Goal: Answer question/provide support

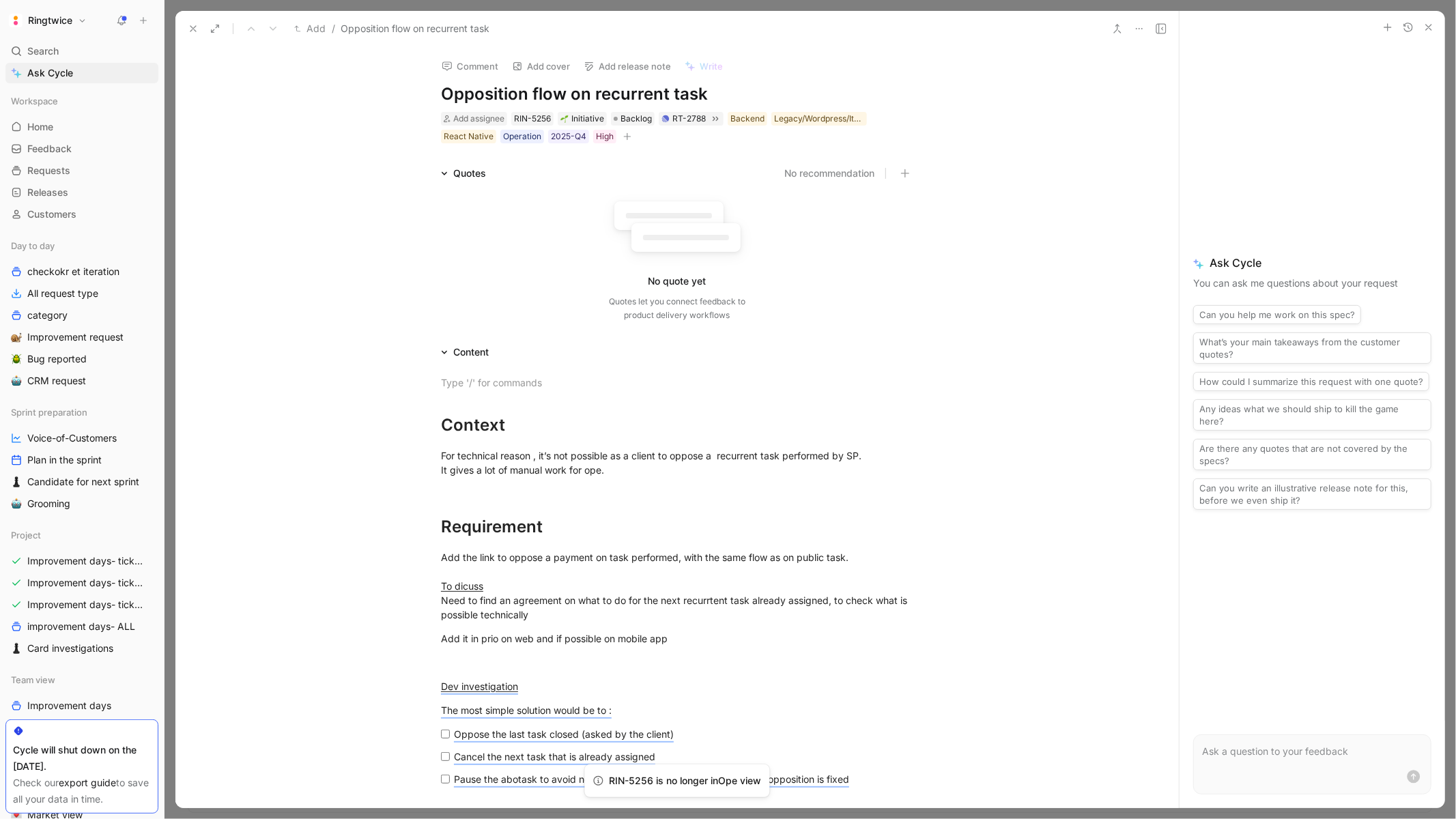
click at [1429, 25] on icon "button" at bounding box center [1429, 27] width 11 height 11
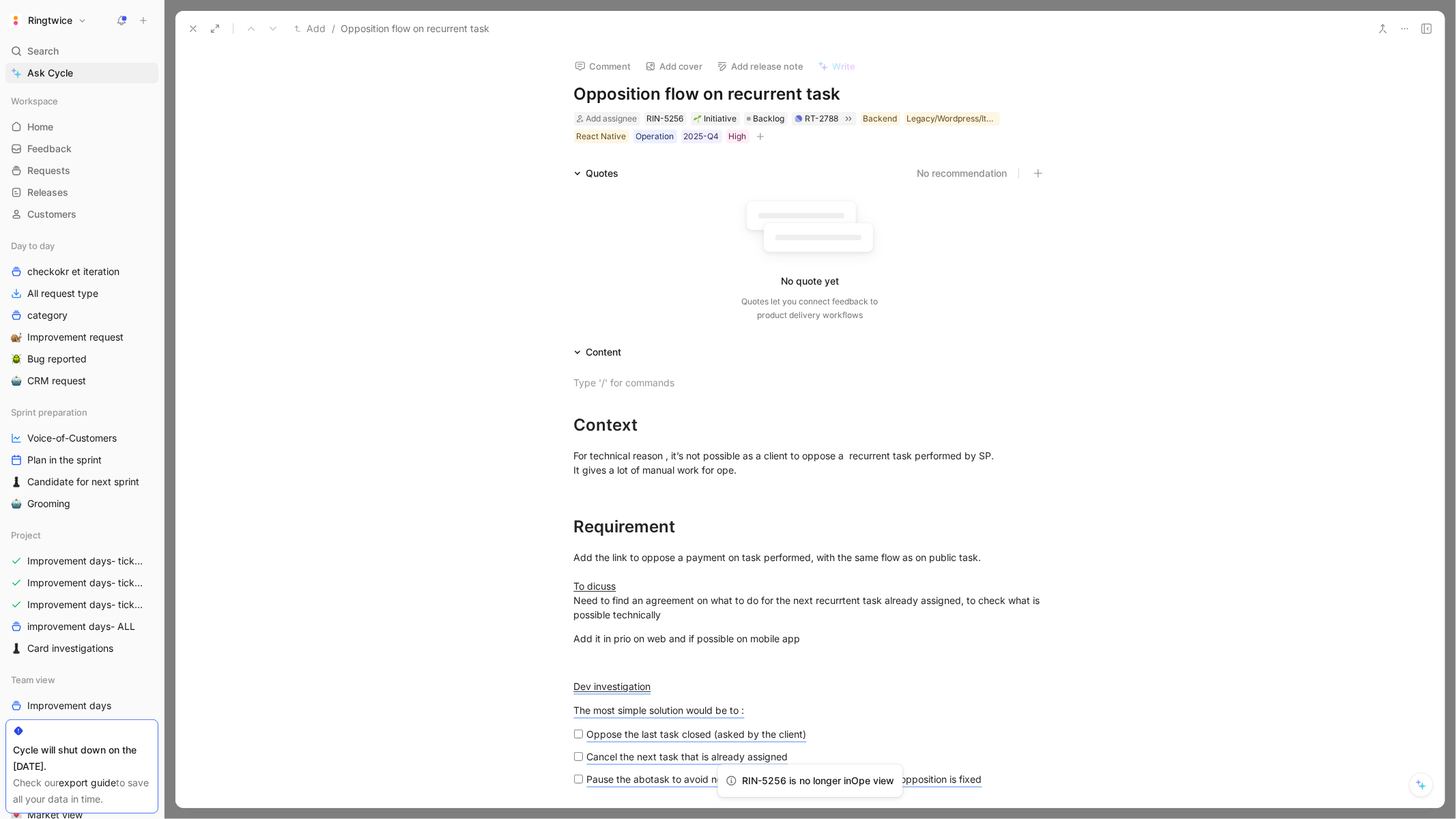
click at [1428, 31] on icon at bounding box center [1426, 29] width 11 height 11
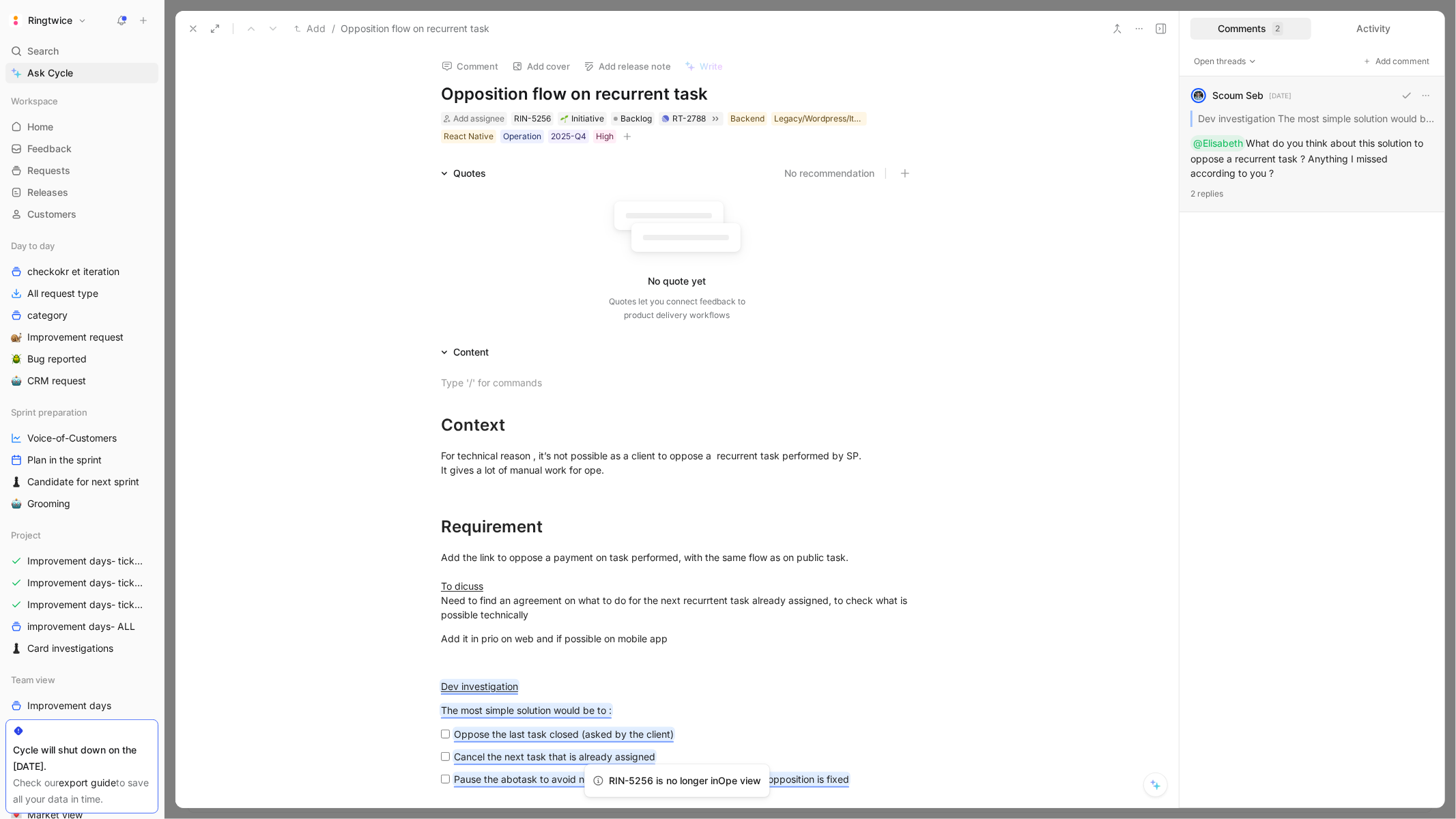
click at [1278, 158] on div "Scoum Seb 1 month ago Dev investigation The most simple solution would be to : …" at bounding box center [1312, 144] width 265 height 136
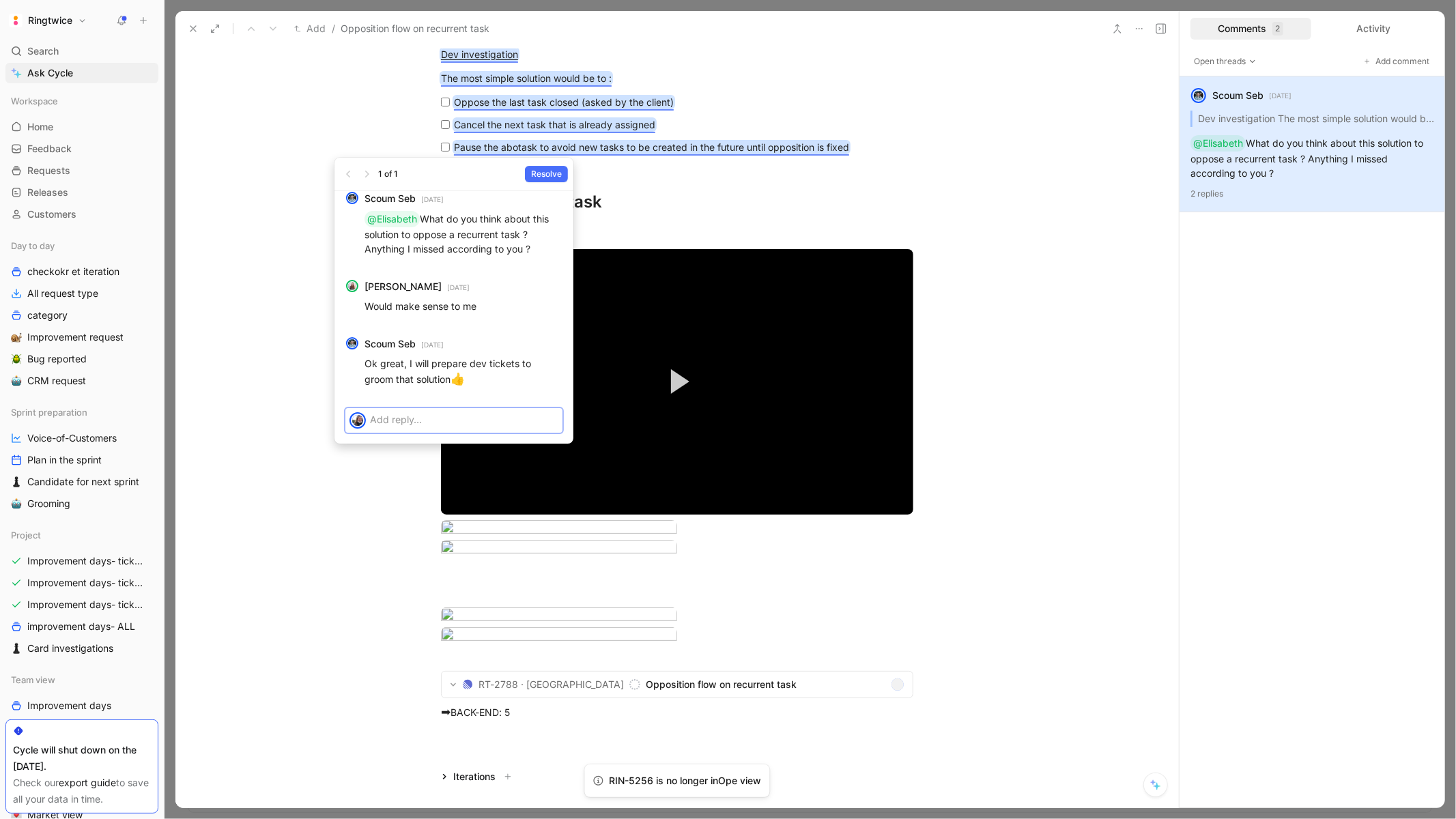
click at [432, 416] on p at bounding box center [464, 419] width 188 height 14
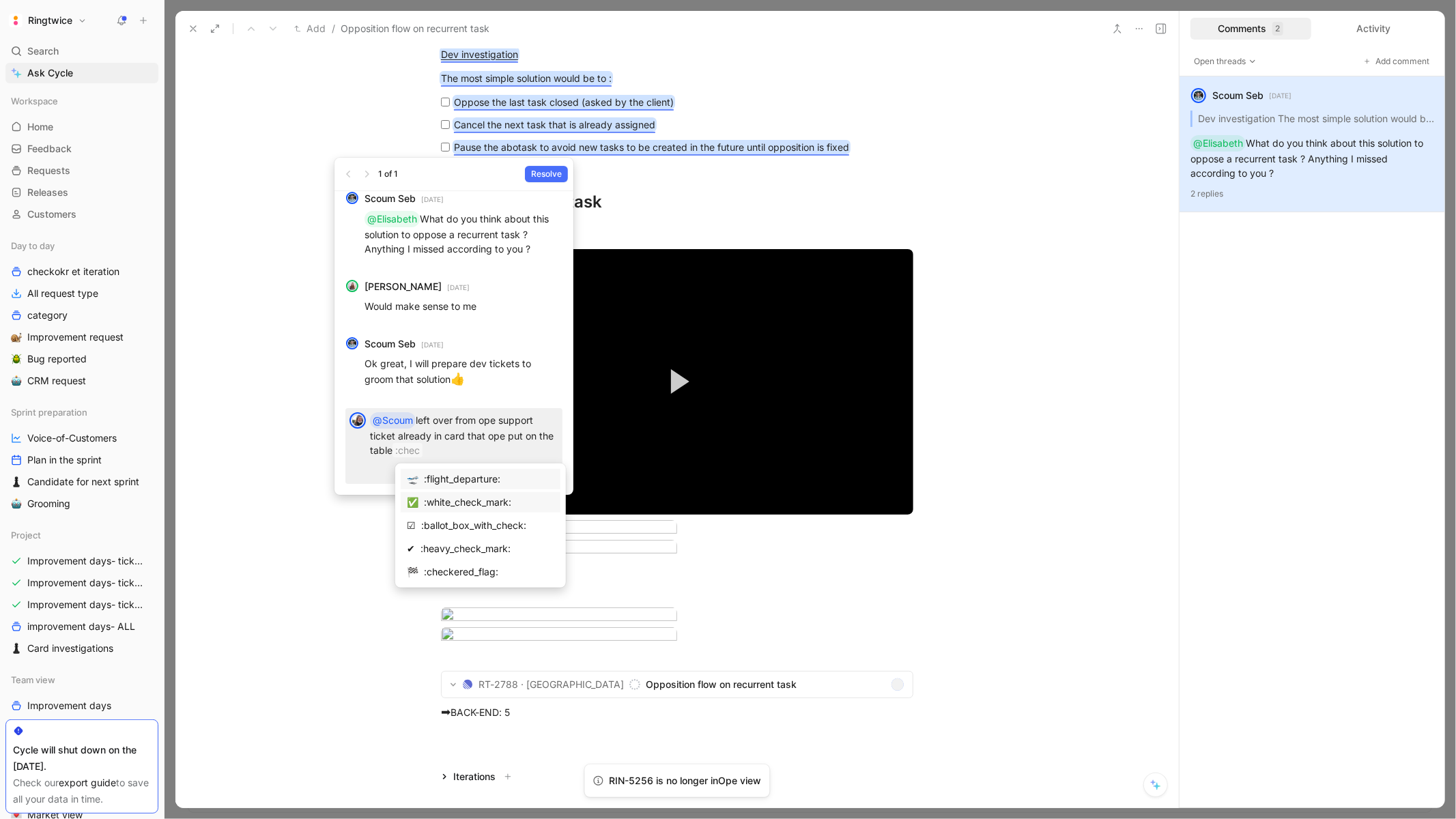
click at [453, 510] on div ":white_check_mark:" at bounding box center [489, 502] width 131 height 16
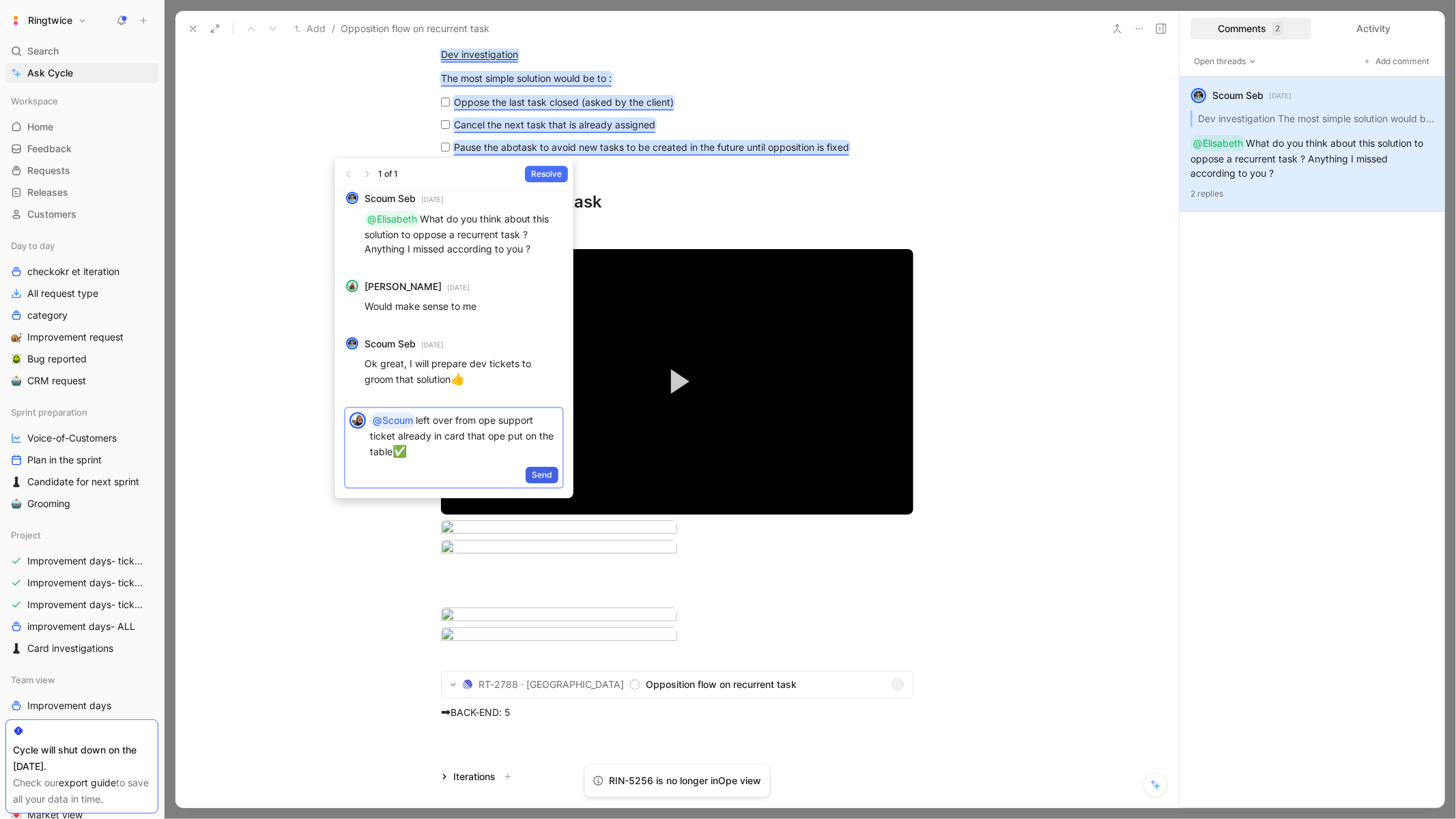
click at [547, 475] on span "Send" at bounding box center [542, 475] width 21 height 14
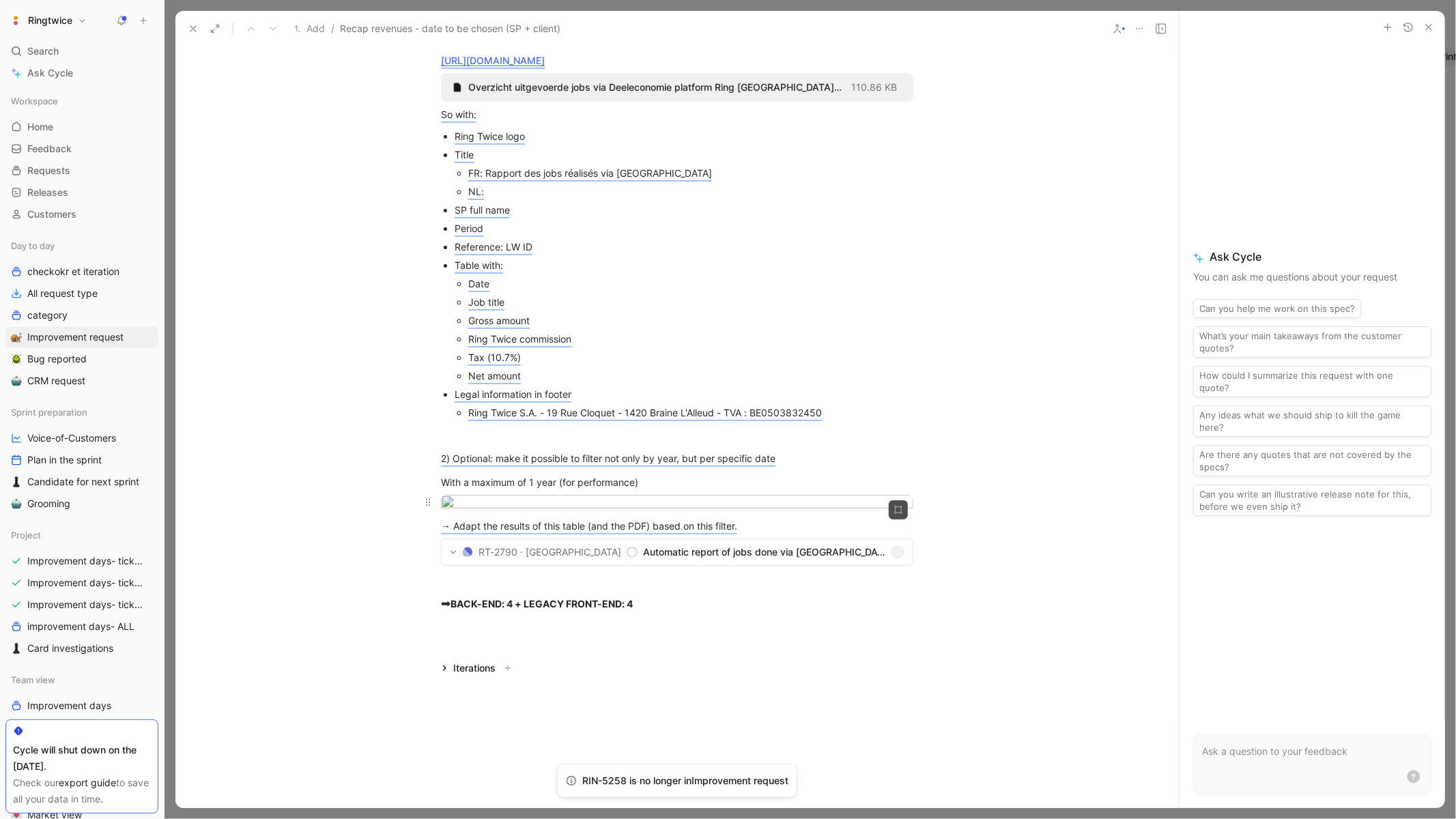
scroll to position [2038, 0]
click at [722, 561] on span "Automatic report of jobs done via [GEOGRAPHIC_DATA]" at bounding box center [764, 552] width 243 height 16
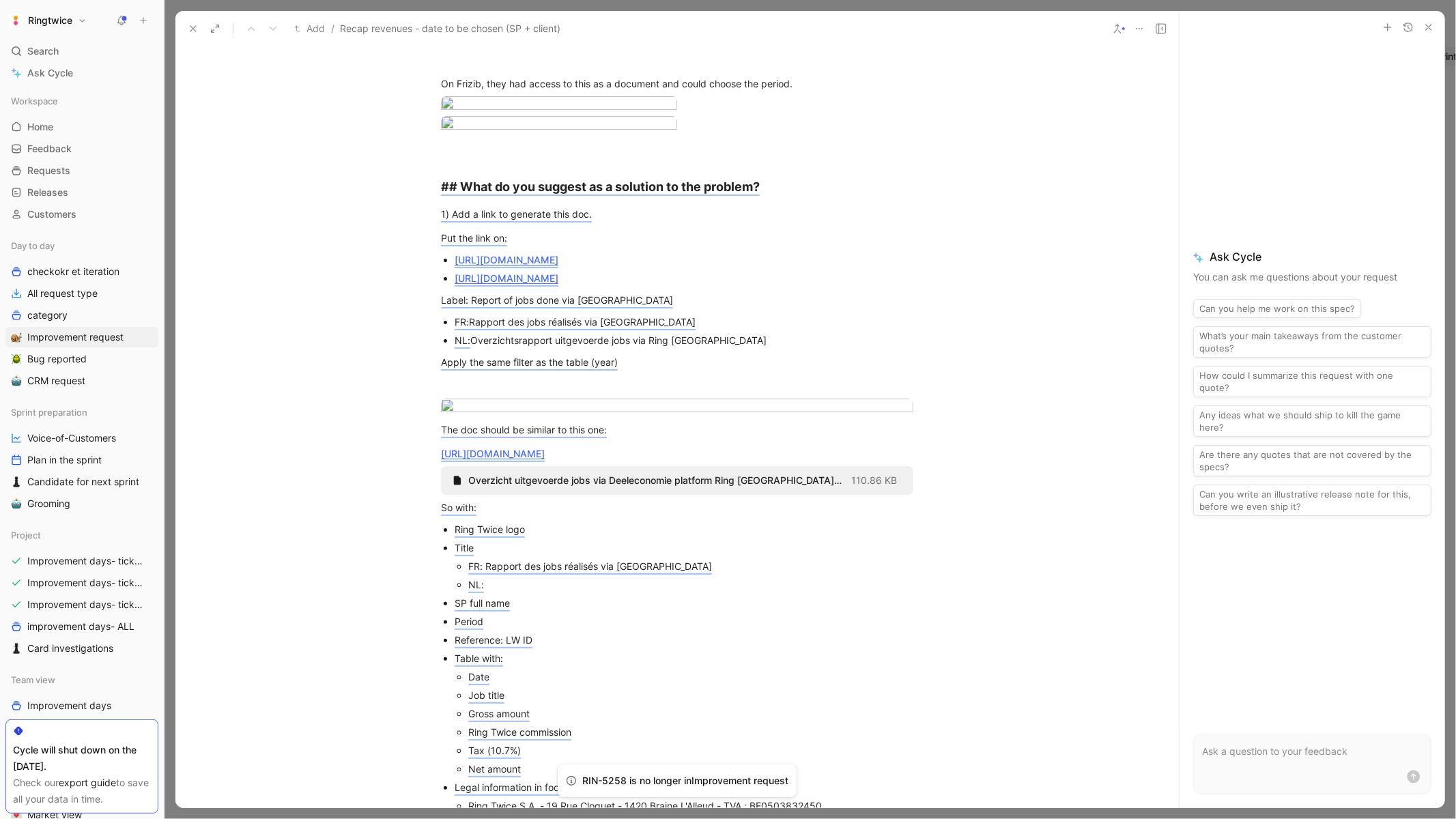
scroll to position [0, 0]
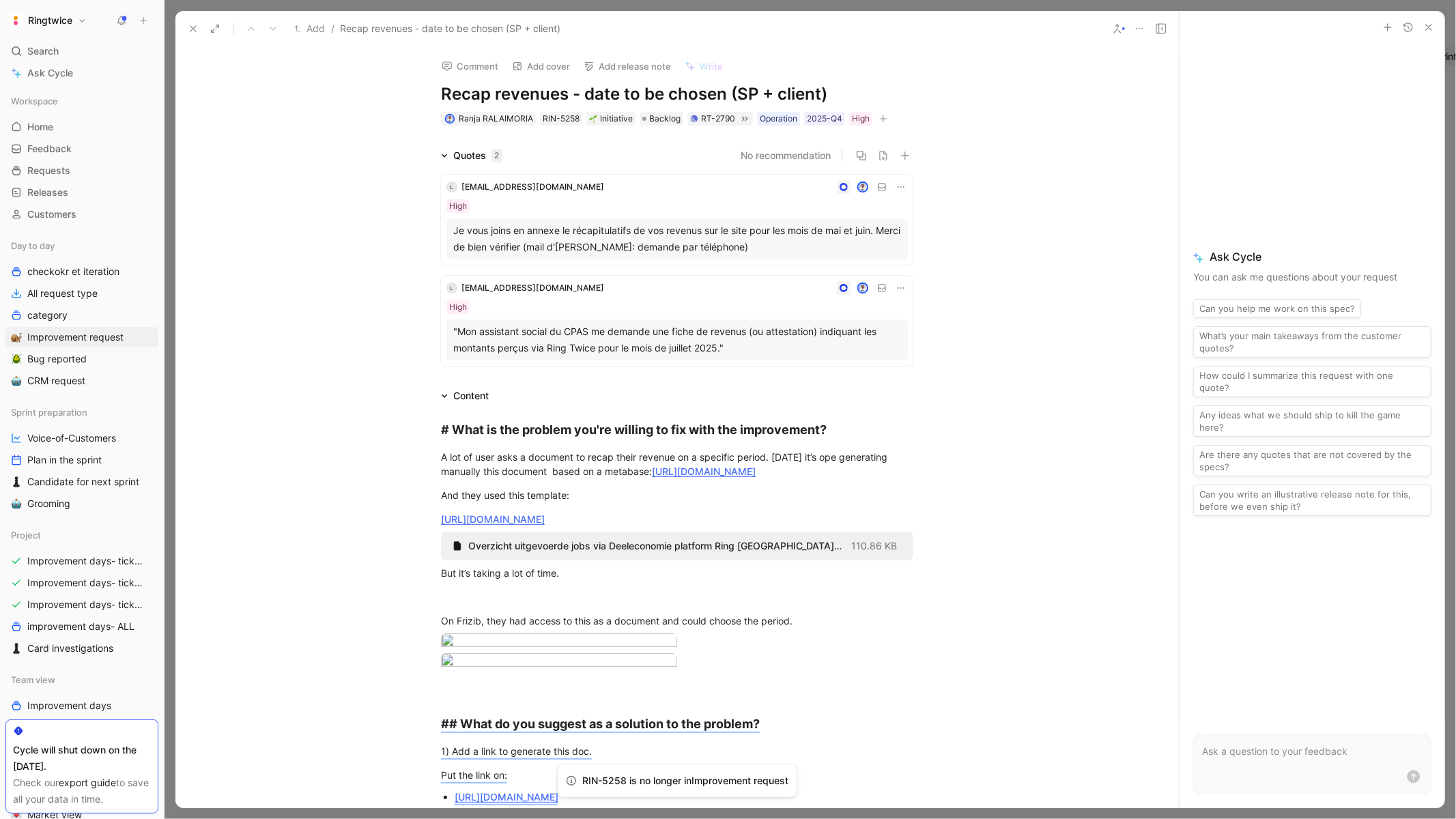
click at [1165, 26] on icon at bounding box center [1161, 29] width 11 height 11
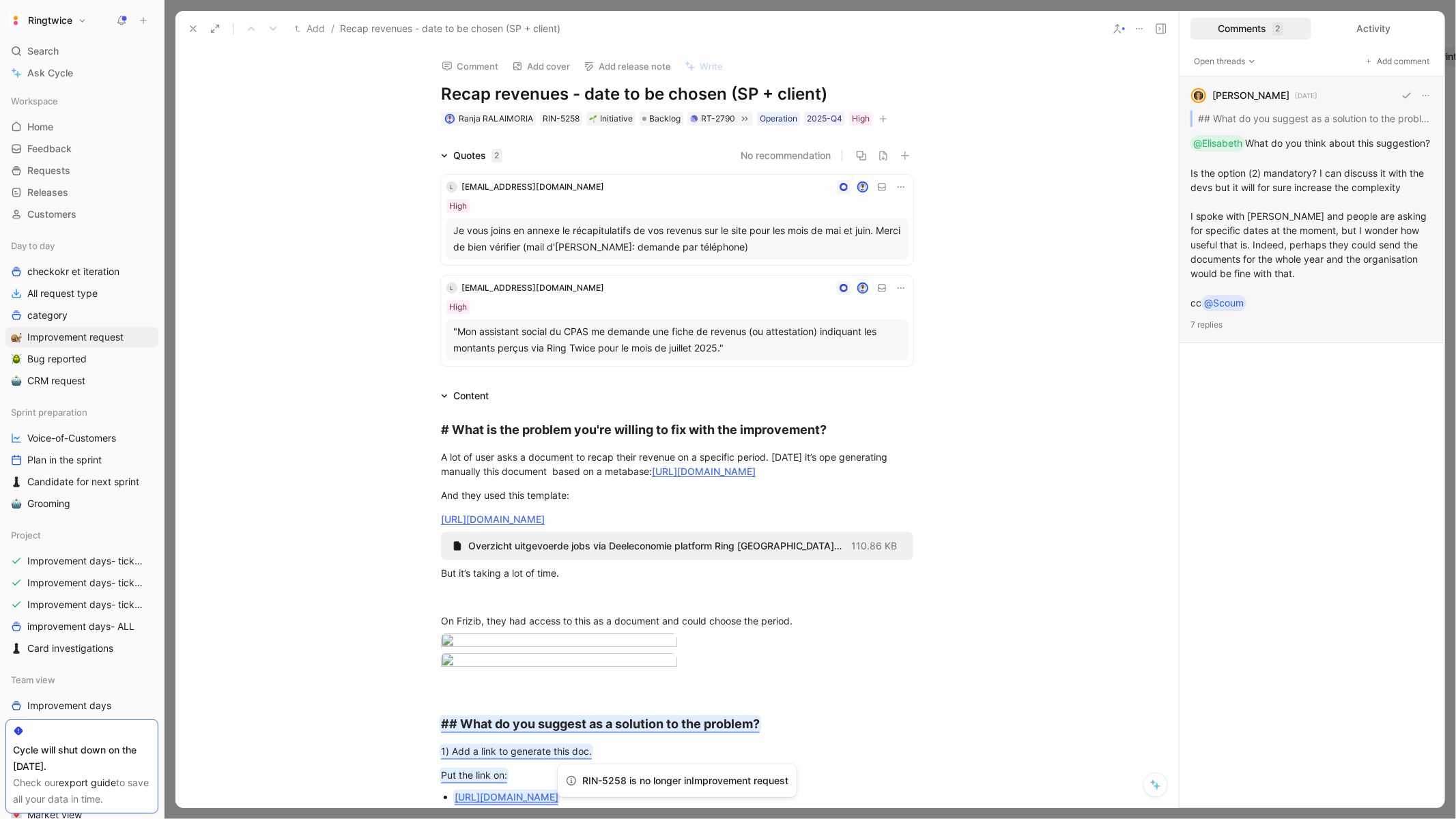
click at [1226, 344] on div "[PERSON_NAME] [DATE] ## What do you suggest as a solution to the problem? 1) Ad…" at bounding box center [1312, 210] width 265 height 267
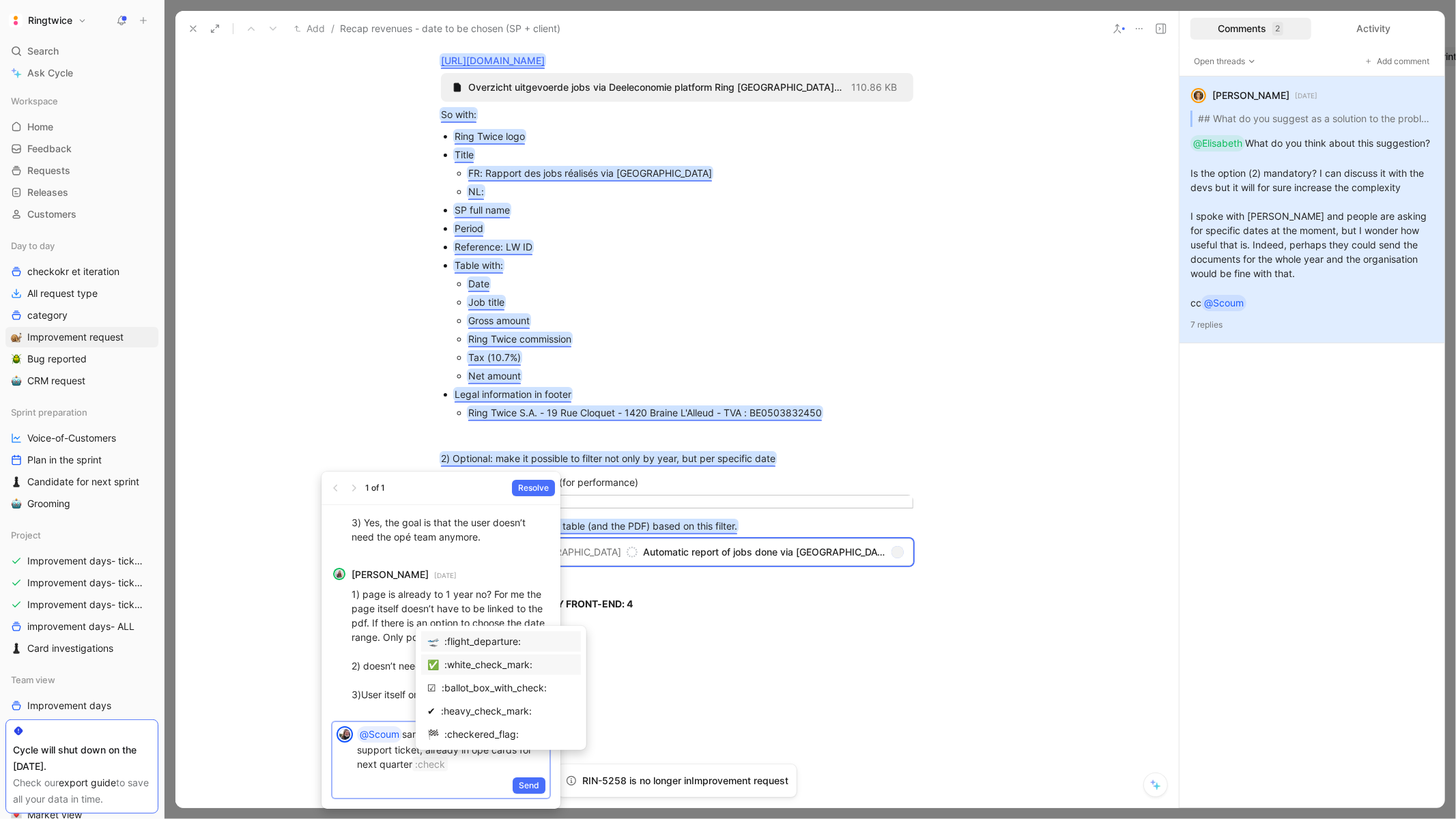
click at [449, 671] on div ":white_check_mark:" at bounding box center [510, 665] width 131 height 16
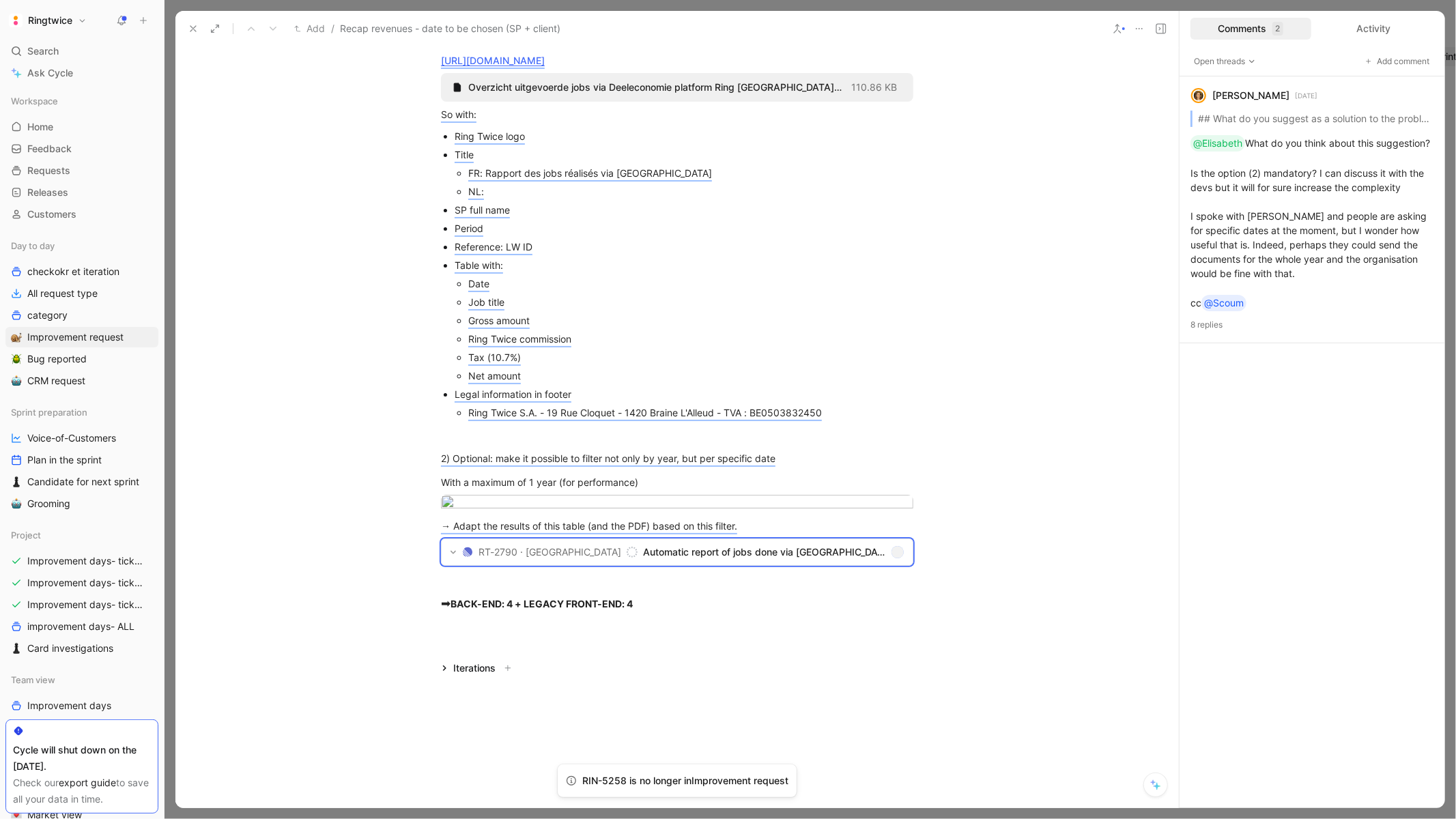
scroll to position [1825, 0]
click at [196, 27] on icon at bounding box center [193, 29] width 11 height 11
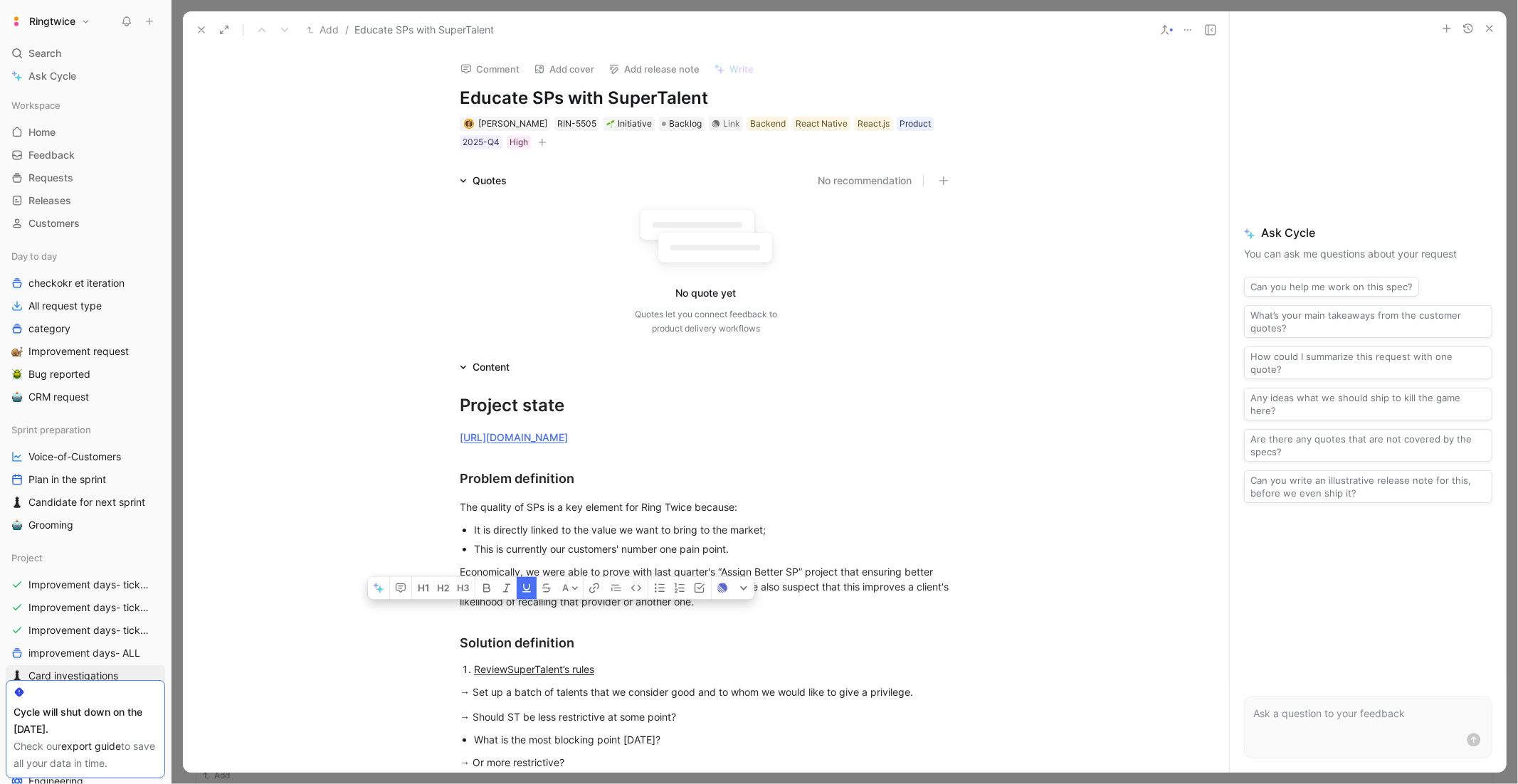
scroll to position [679, 0]
